Goal: Navigation & Orientation: Find specific page/section

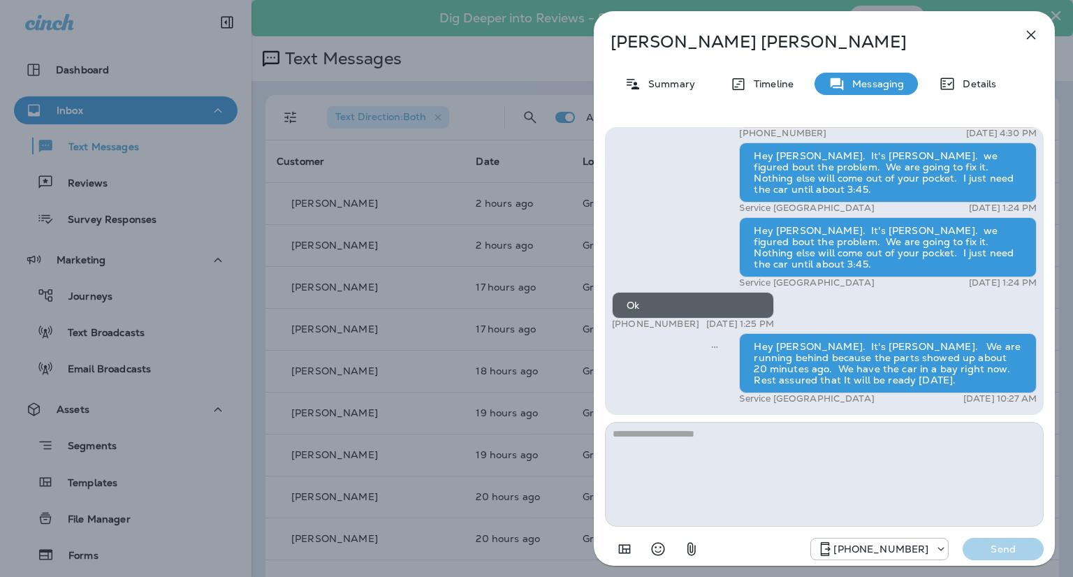
click at [387, 170] on div "[PERSON_NAME] Summary Timeline Messaging Details Hey [PERSON_NAME], [PERSON_NAM…" at bounding box center [536, 288] width 1073 height 577
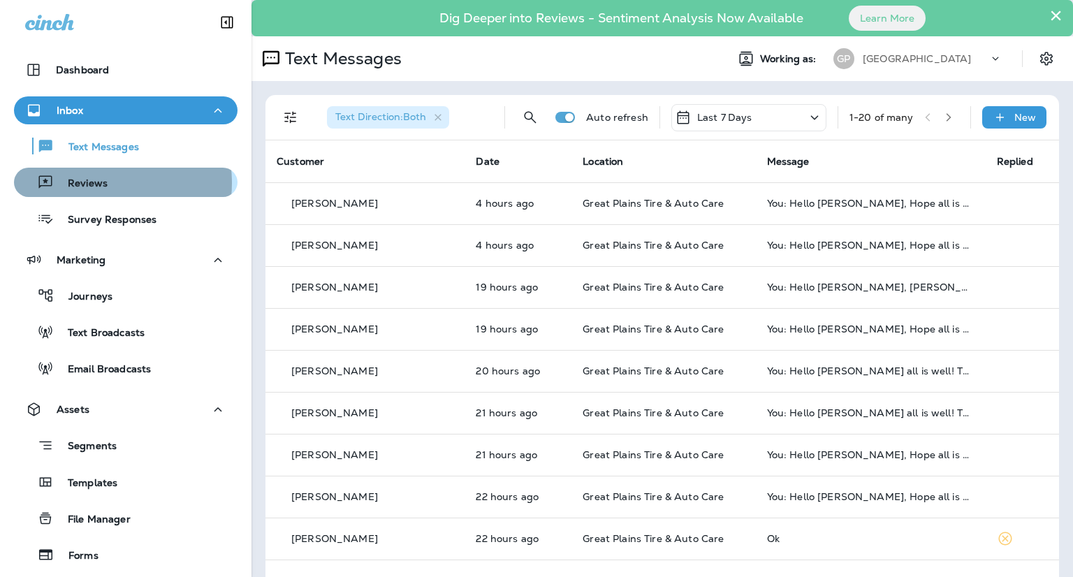
click at [95, 183] on p "Reviews" at bounding box center [81, 183] width 54 height 13
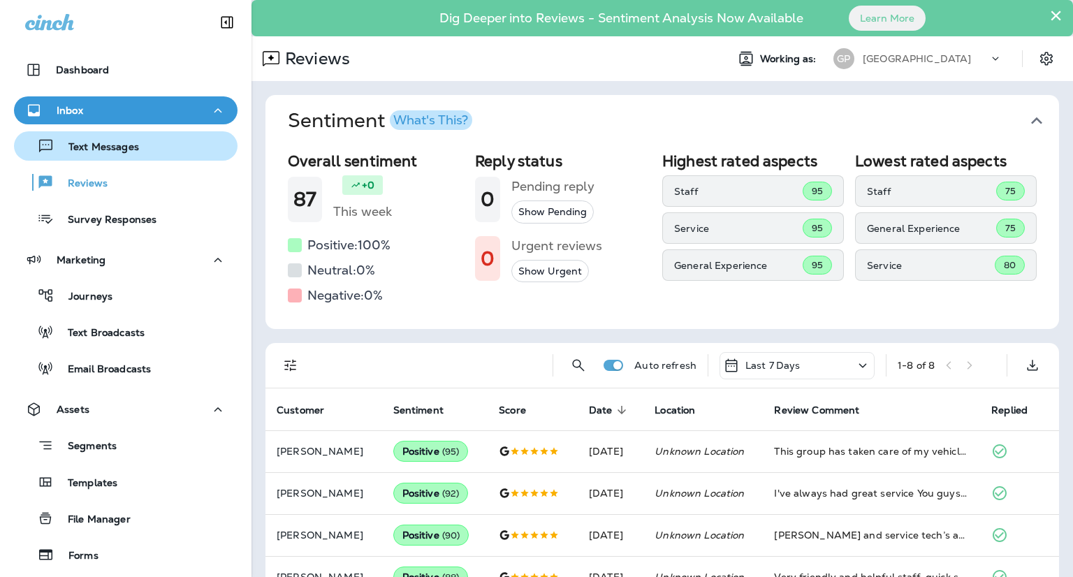
click at [84, 138] on div "Text Messages" at bounding box center [79, 145] width 119 height 21
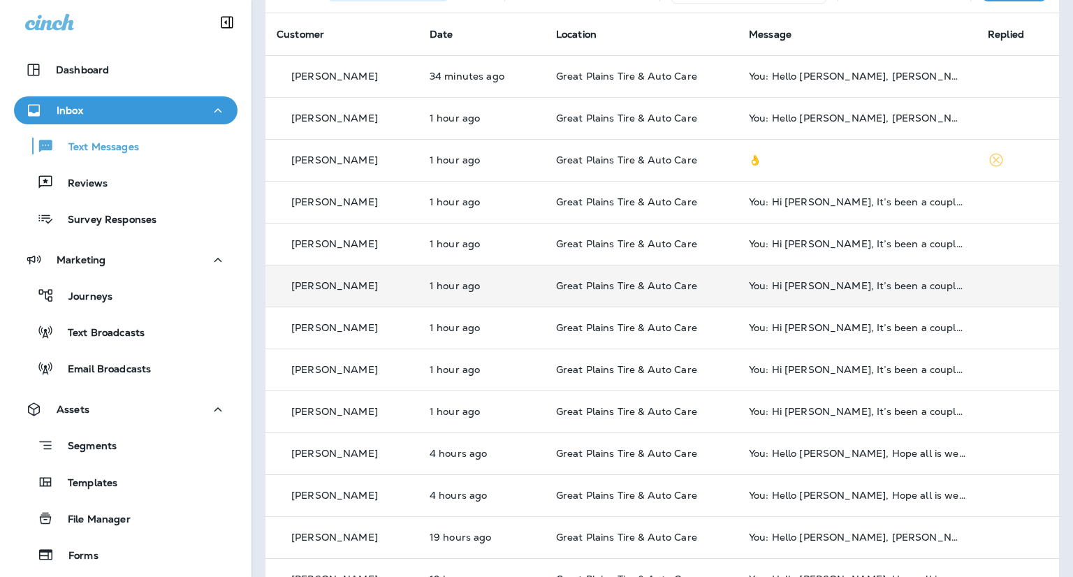
scroll to position [209, 0]
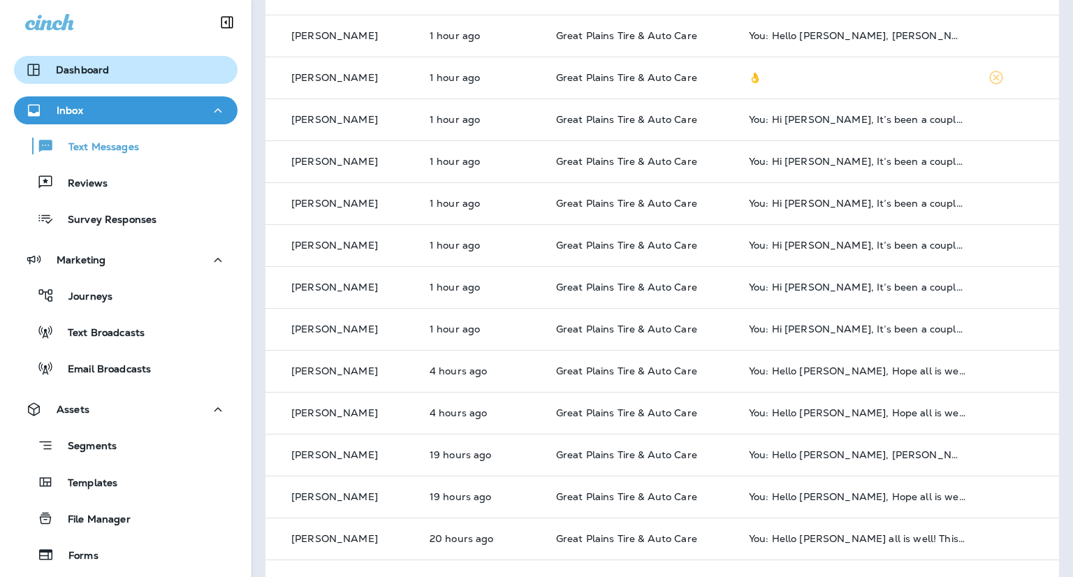
click at [64, 57] on button "Dashboard" at bounding box center [125, 70] width 223 height 28
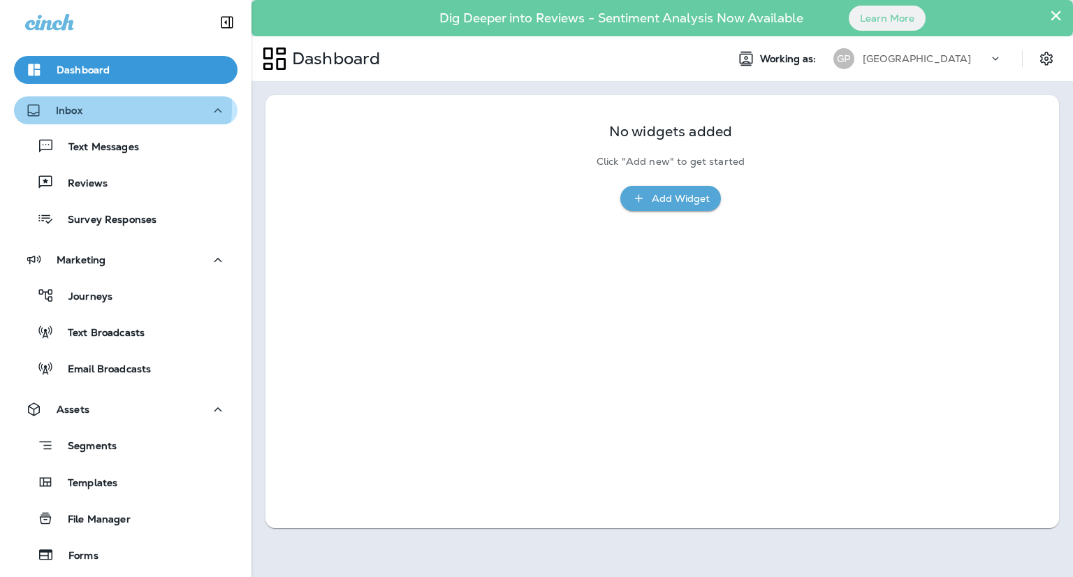
click at [66, 107] on p "Inbox" at bounding box center [69, 110] width 27 height 11
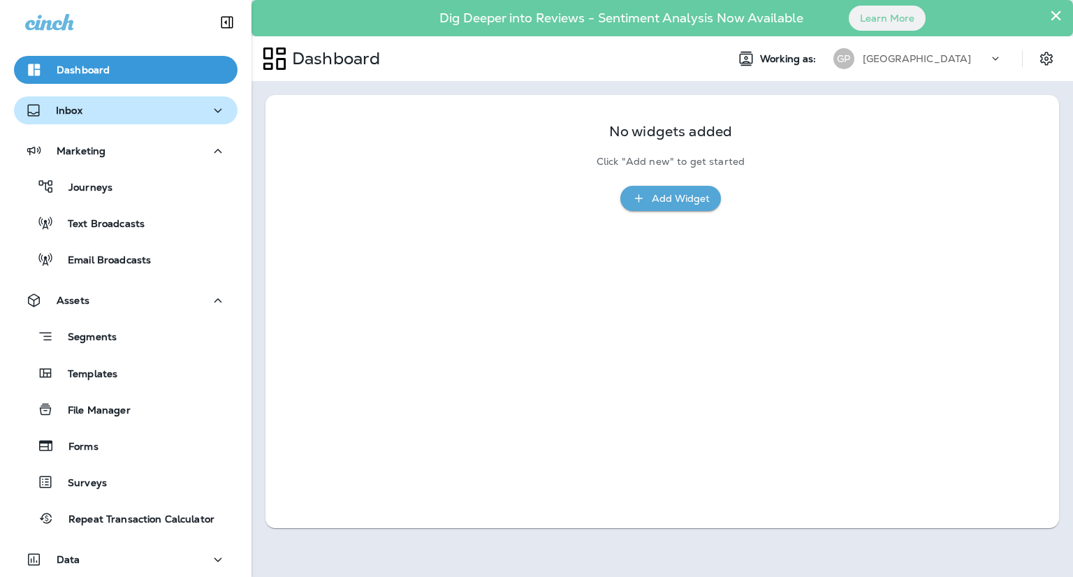
click at [76, 113] on p "Inbox" at bounding box center [69, 110] width 27 height 11
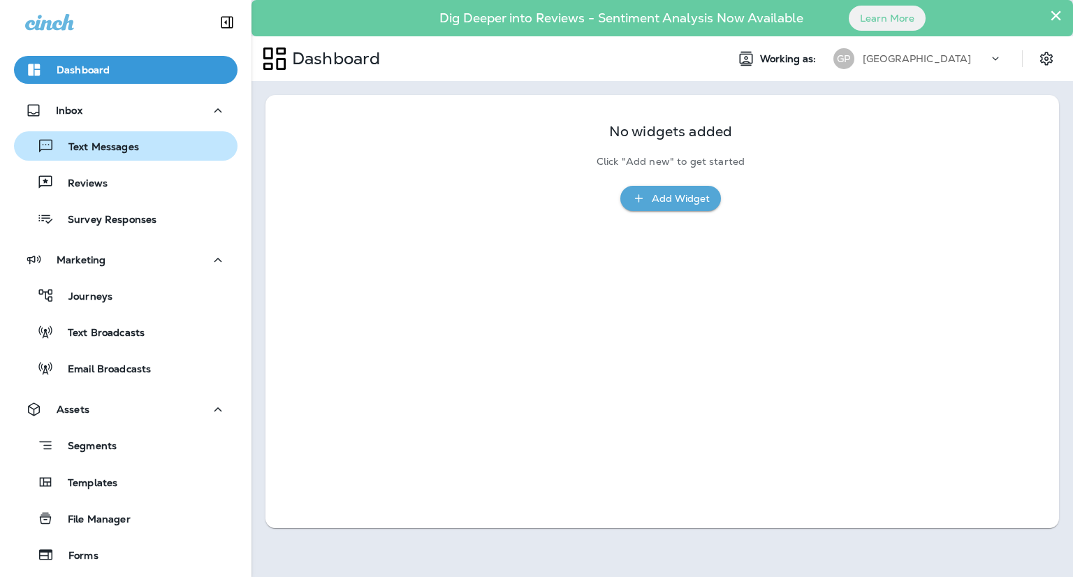
click at [79, 145] on p "Text Messages" at bounding box center [96, 147] width 84 height 13
